Goal: Transaction & Acquisition: Purchase product/service

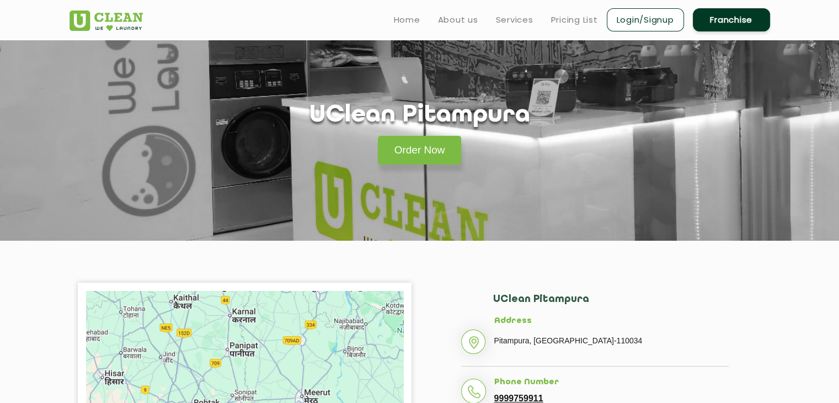
scroll to position [14, 0]
click at [427, 142] on link "Order Now" at bounding box center [420, 150] width 84 height 29
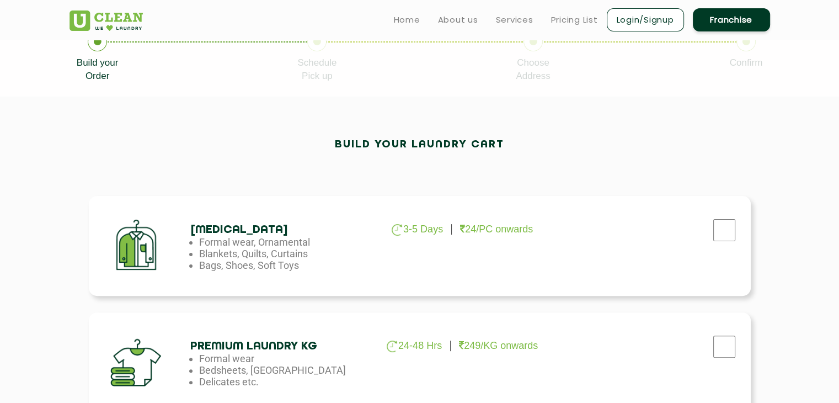
scroll to position [296, 0]
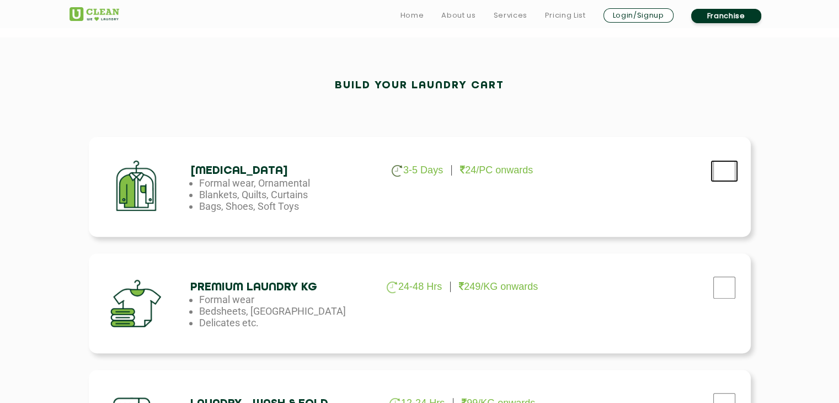
click at [730, 175] on input "checkbox" at bounding box center [724, 171] width 28 height 22
checkbox input "true"
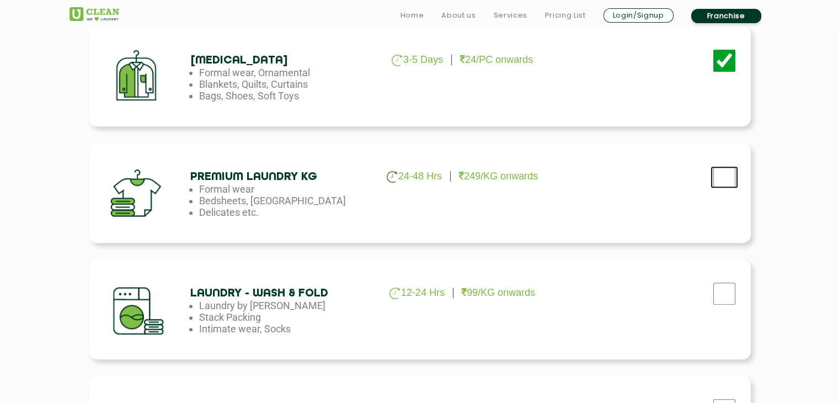
click at [723, 183] on input "checkbox" at bounding box center [724, 177] width 28 height 22
checkbox input "true"
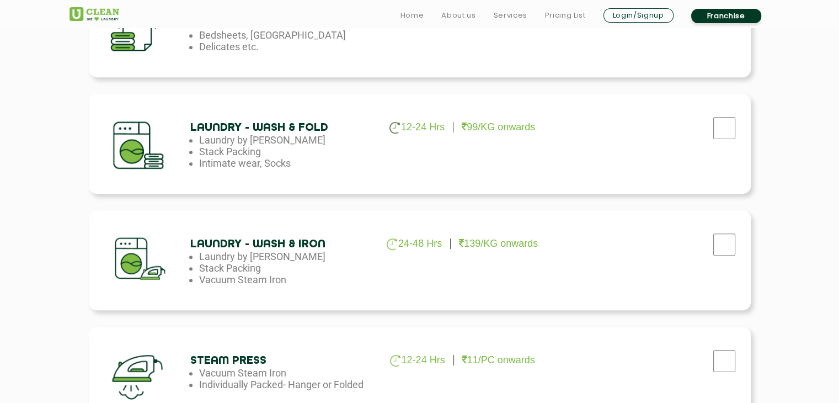
click at [722, 139] on div at bounding box center [724, 131] width 28 height 23
click at [723, 135] on input "checkbox" at bounding box center [724, 128] width 28 height 22
checkbox input "true"
click at [726, 241] on input "checkbox" at bounding box center [724, 244] width 28 height 22
checkbox input "true"
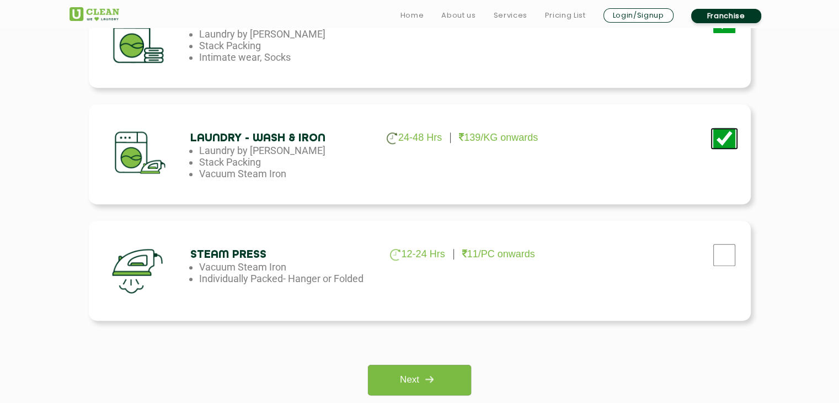
scroll to position [682, 0]
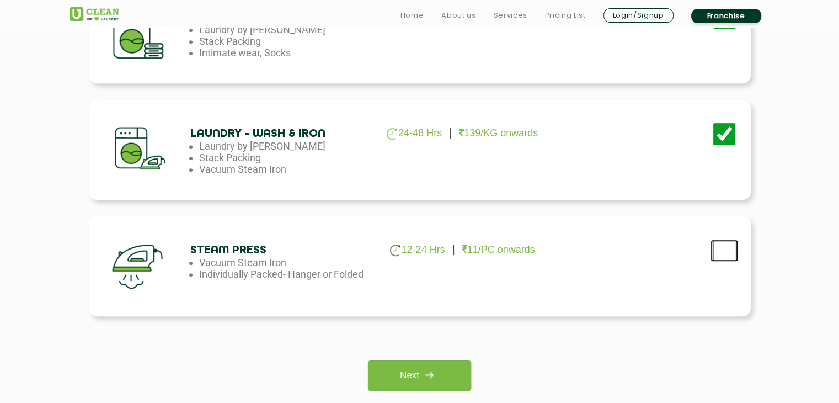
click at [725, 250] on input "checkbox" at bounding box center [724, 250] width 28 height 22
checkbox input "true"
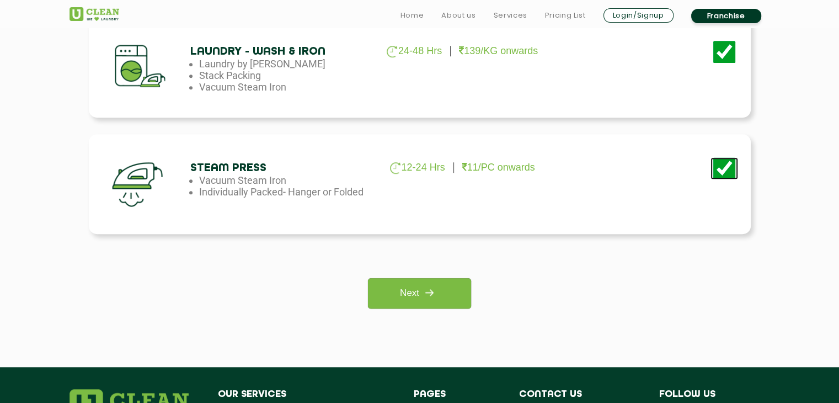
scroll to position [902, 0]
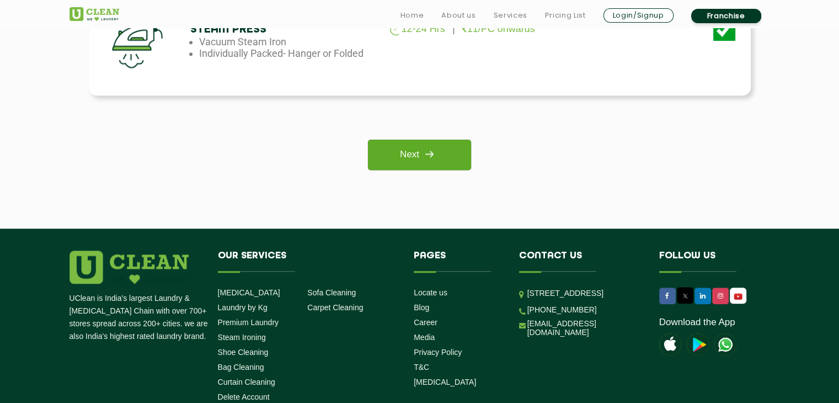
click at [439, 148] on img at bounding box center [429, 154] width 20 height 20
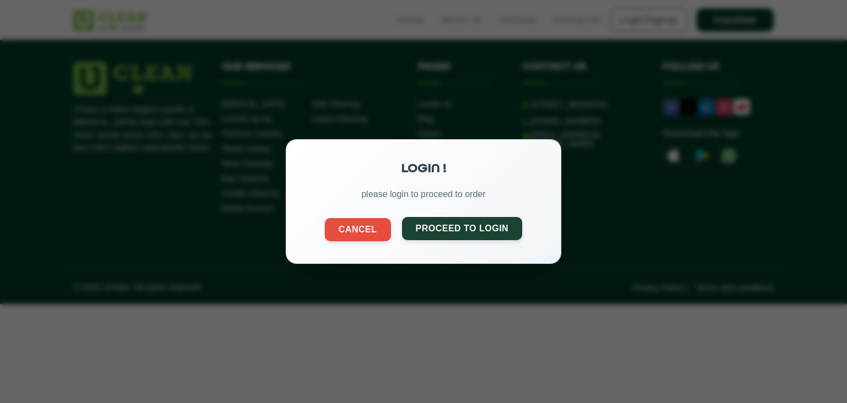
click at [437, 226] on button "Proceed to Login" at bounding box center [462, 228] width 121 height 23
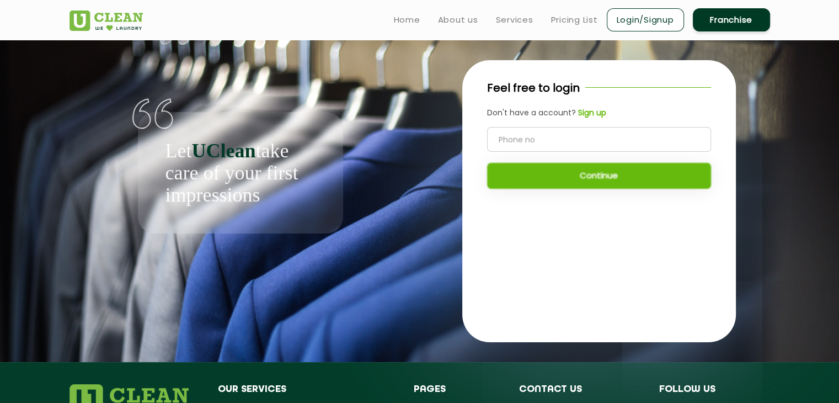
click at [528, 143] on input "tel" at bounding box center [599, 139] width 224 height 25
click at [543, 134] on input "tel" at bounding box center [599, 139] width 224 height 25
type input "9555584568"
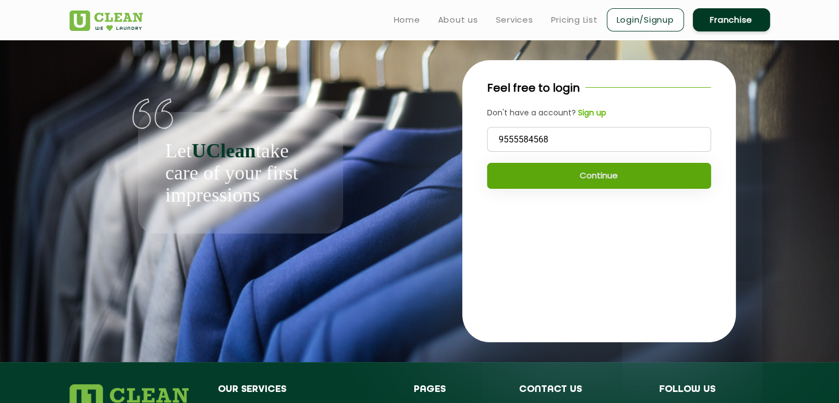
click at [531, 177] on button "Continue" at bounding box center [599, 176] width 224 height 26
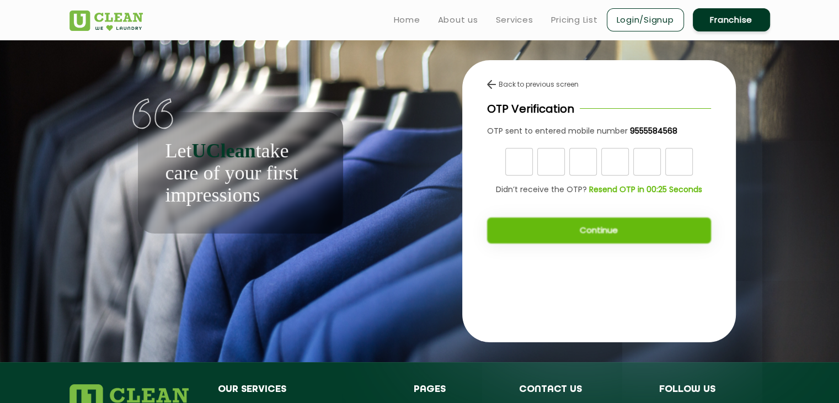
click at [516, 172] on input "text" at bounding box center [519, 162] width 28 height 28
